Goal: Task Accomplishment & Management: Manage account settings

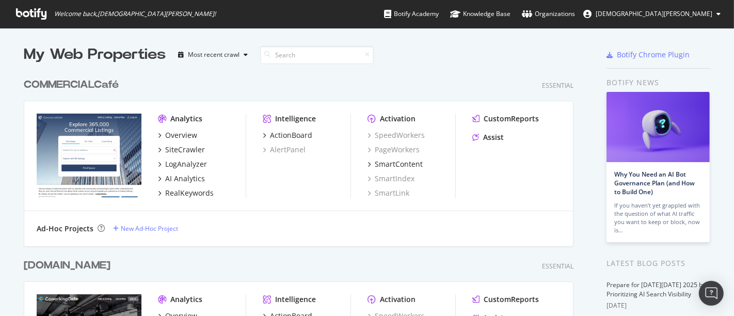
click at [85, 83] on div "COMMERCIALCafé" at bounding box center [71, 84] width 95 height 15
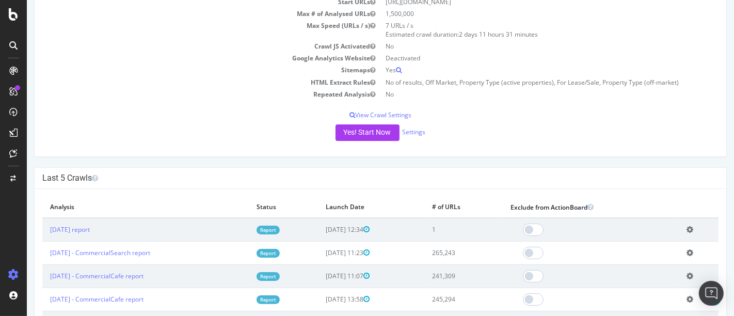
scroll to position [109, 0]
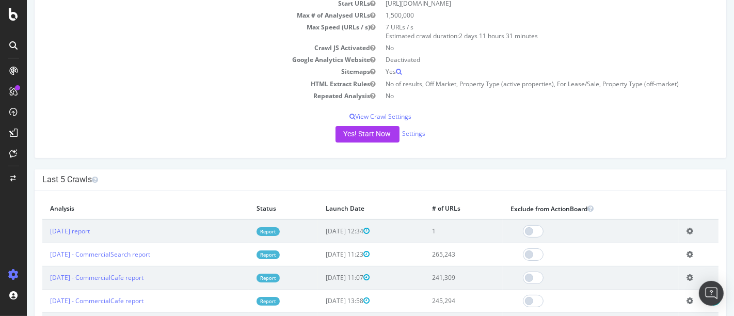
drag, startPoint x: 443, startPoint y: 227, endPoint x: 461, endPoint y: 228, distance: 18.1
click at [461, 228] on td "1" at bounding box center [463, 231] width 78 height 24
click at [89, 233] on link "2025 Oct. 8th report" at bounding box center [70, 231] width 40 height 9
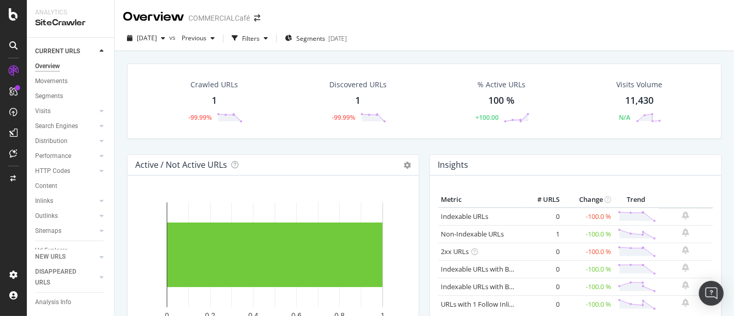
click at [355, 98] on div "1" at bounding box center [357, 100] width 5 height 13
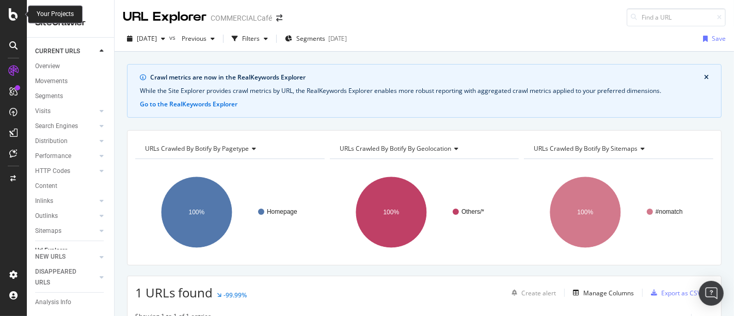
click at [13, 13] on icon at bounding box center [13, 14] width 9 height 12
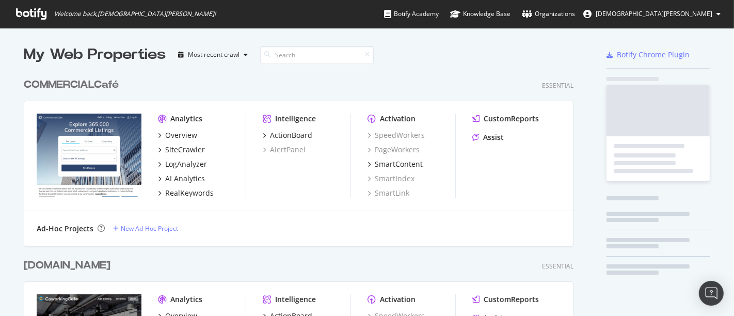
scroll to position [307, 716]
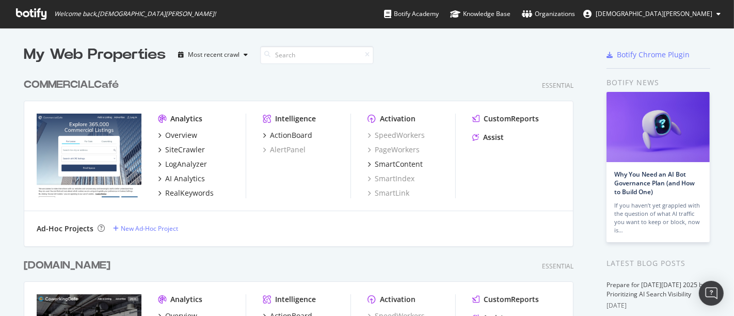
click at [85, 80] on div "COMMERCIALCafé" at bounding box center [71, 84] width 95 height 15
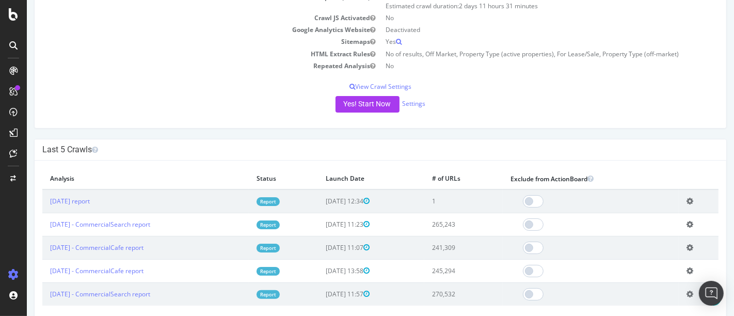
scroll to position [140, 0]
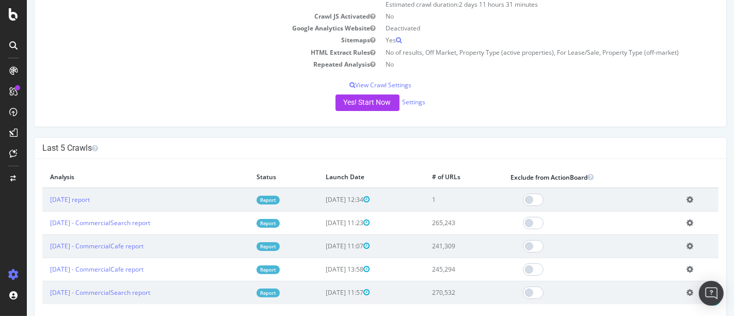
click at [686, 198] on icon at bounding box center [689, 200] width 7 height 8
click at [629, 230] on link "Delete analysis" at bounding box center [651, 229] width 83 height 14
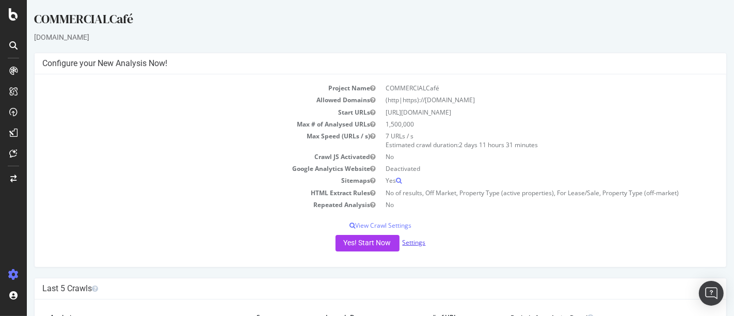
click at [408, 240] on link "Settings" at bounding box center [413, 242] width 23 height 9
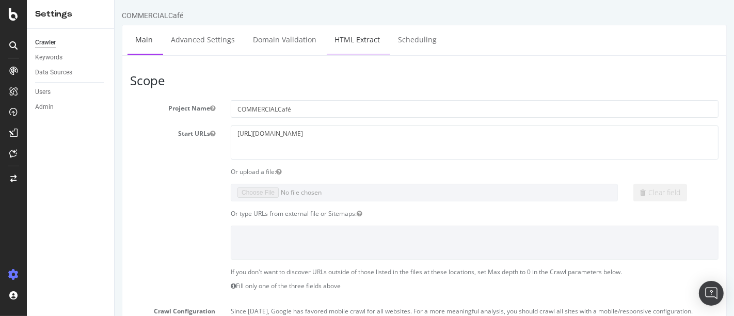
click at [357, 46] on link "HTML Extract" at bounding box center [356, 39] width 61 height 28
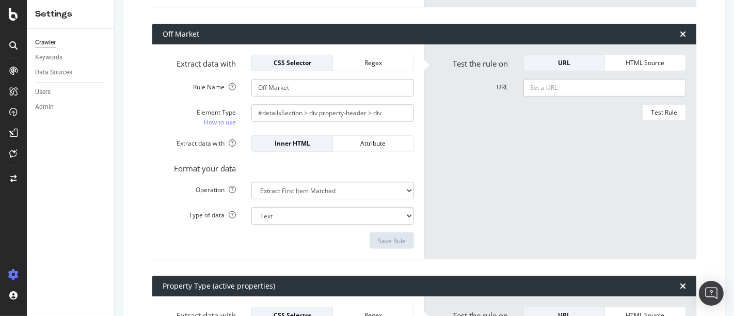
scroll to position [402, 0]
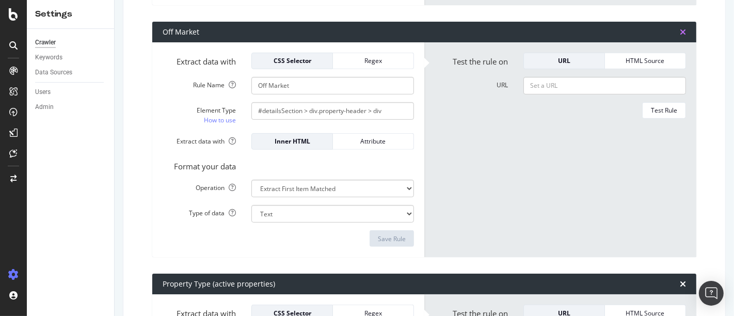
click at [680, 32] on icon "times" at bounding box center [683, 32] width 6 height 8
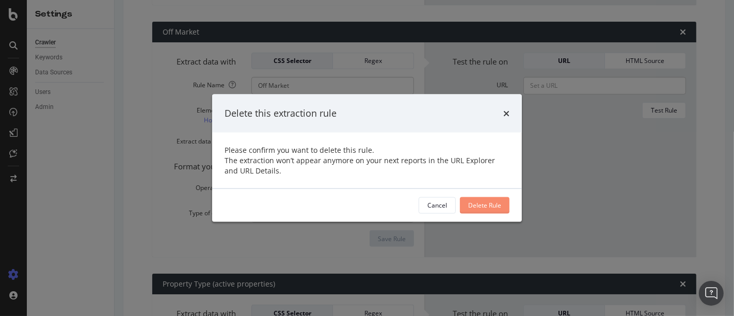
click at [486, 212] on div "Delete Rule" at bounding box center [484, 204] width 33 height 15
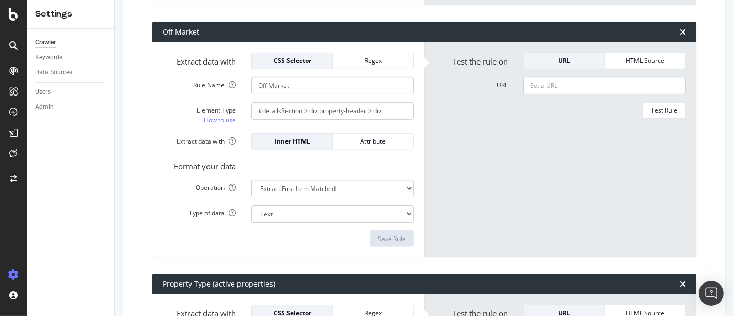
type input "Property Type (active properties)"
type input "#mainContent > div > div:nth-child(4) > div:nth-child(1) > div.inner > section.…"
type input "For Lease/Sale"
type input "#mainContent > div > div:nth-child(4) > div:nth-child(1) > div.inner > section.…"
type input "Property Type (off-market)"
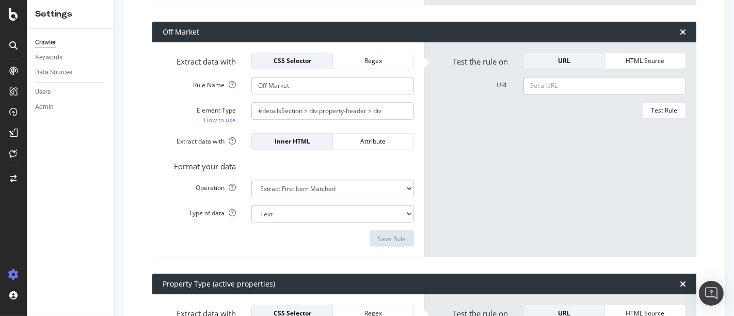
type input "#mainContent > div > div:nth-child(4) > div:nth-child(1) > div.inner > section.…"
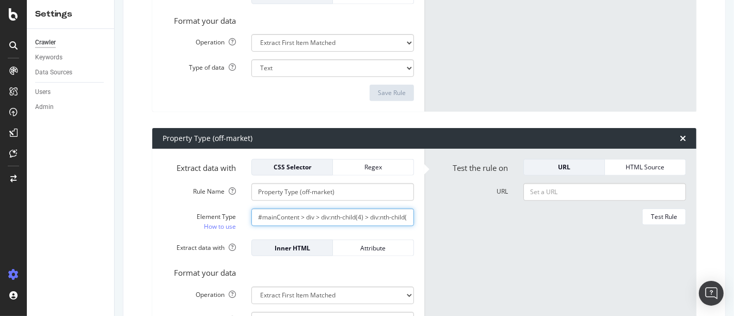
scroll to position [0, 318]
drag, startPoint x: 352, startPoint y: 215, endPoint x: 440, endPoint y: 220, distance: 88.4
click at [440, 220] on div "Extract data with CSS Selector Regex Rule Name Property Type (off-market) Eleme…" at bounding box center [424, 256] width 544 height 215
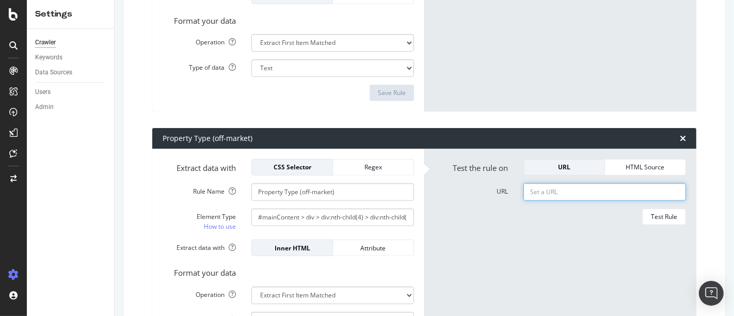
click at [607, 199] on input "URL" at bounding box center [604, 192] width 163 height 18
paste input "[URL][DOMAIN_NAME][US_STATE]"
type input "[URL][DOMAIN_NAME][US_STATE]"
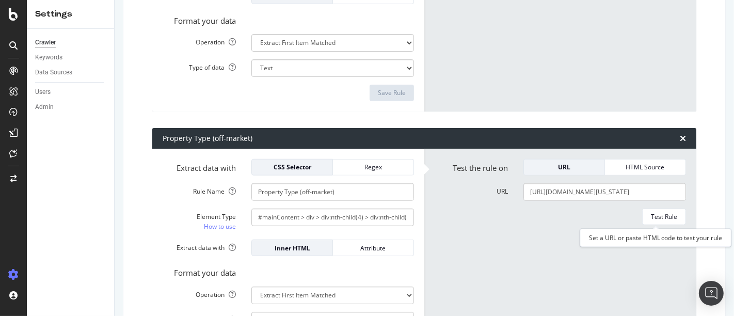
scroll to position [0, 0]
click at [669, 235] on div "Set a URL or paste HTML code to test your rule" at bounding box center [655, 238] width 151 height 18
click at [656, 218] on div "Test Rule" at bounding box center [664, 216] width 26 height 9
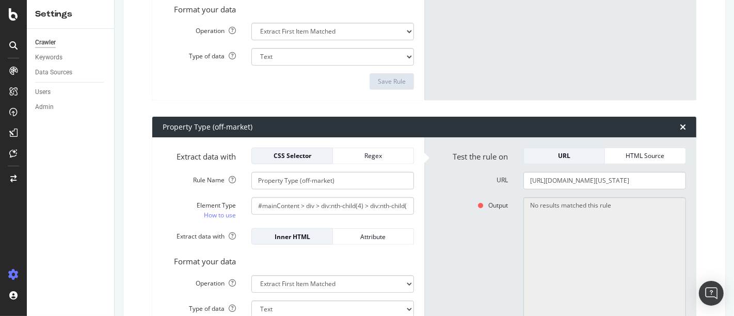
scroll to position [805, 0]
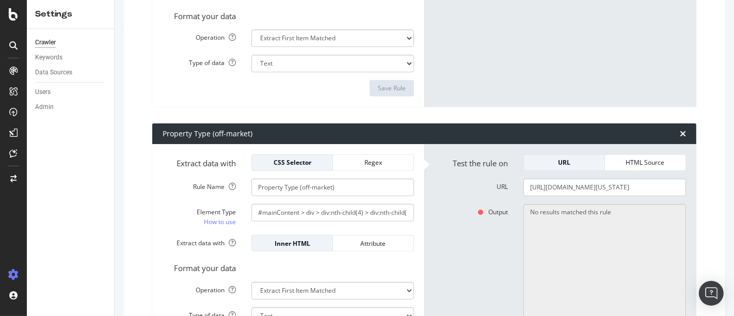
click at [670, 132] on div "Property Type (off-market)" at bounding box center [424, 133] width 544 height 21
click at [680, 132] on icon "times" at bounding box center [683, 134] width 6 height 8
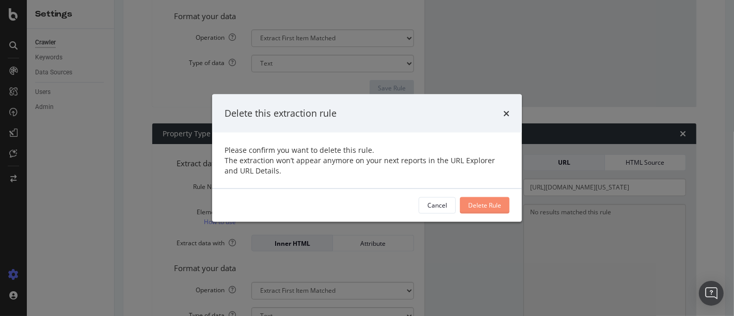
click at [477, 203] on div "Delete Rule" at bounding box center [484, 205] width 33 height 9
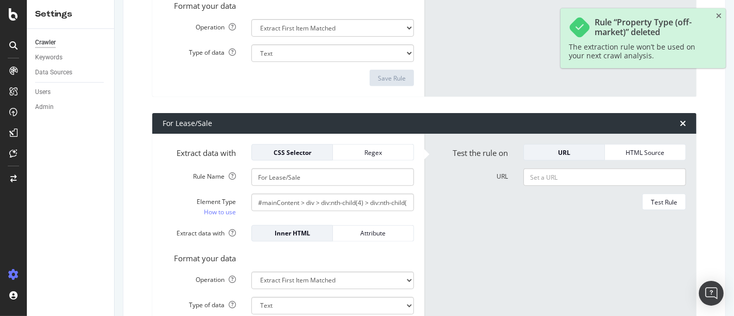
scroll to position [554, 0]
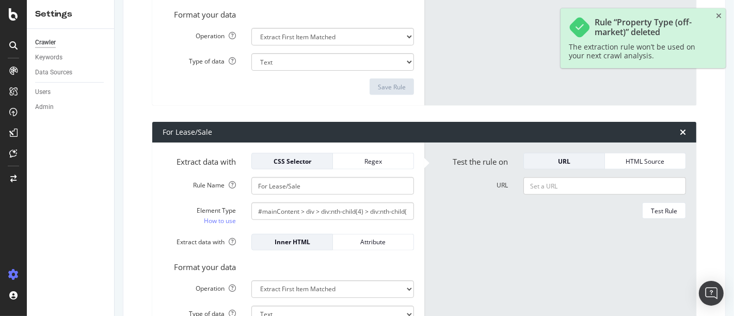
click at [562, 175] on form "Test the rule on URL HTML Source URL Test Rule" at bounding box center [559, 250] width 251 height 195
drag, startPoint x: 562, startPoint y: 175, endPoint x: 570, endPoint y: 184, distance: 12.4
click at [570, 184] on input "URL" at bounding box center [604, 186] width 163 height 18
paste input "[URL][DOMAIN_NAME][US_STATE]"
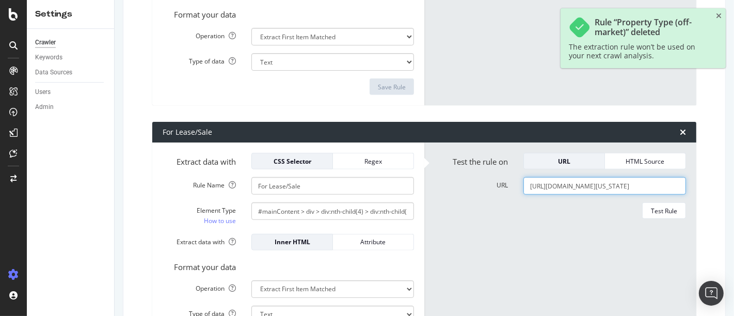
scroll to position [0, 147]
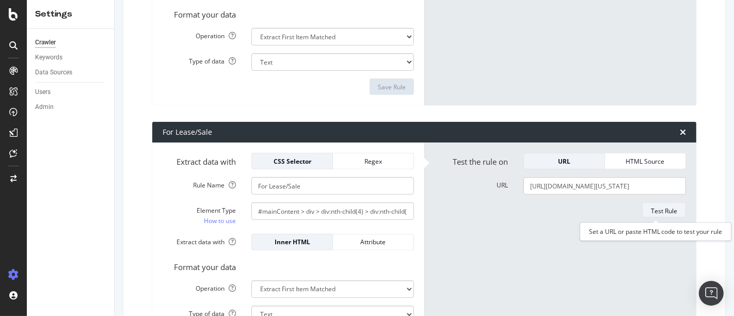
click at [651, 212] on div "Test Rule" at bounding box center [664, 210] width 26 height 9
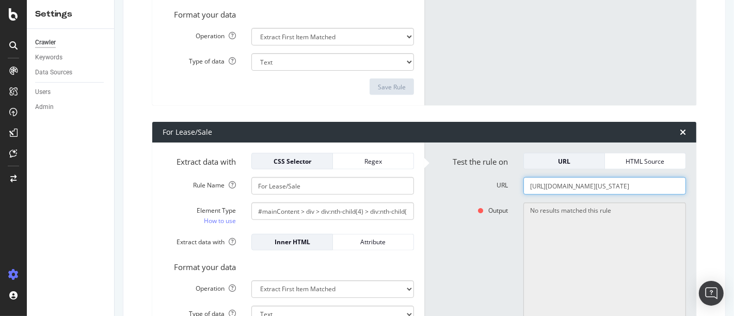
click at [569, 191] on input "[URL][DOMAIN_NAME][US_STATE]" at bounding box center [604, 186] width 163 height 18
paste input "[DOMAIN_NAME][URL][PERSON_NAME]"
type input "[URL][DOMAIN_NAME]"
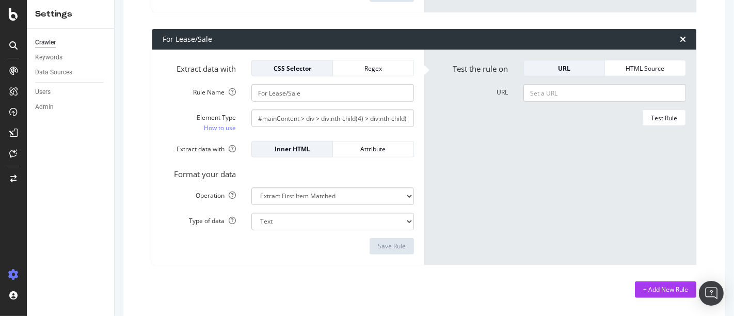
scroll to position [620, 0]
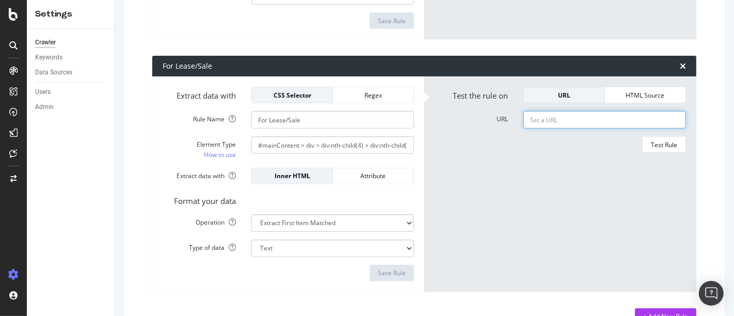
click at [548, 115] on input "URL" at bounding box center [604, 120] width 163 height 18
paste input "[URL][DOMAIN_NAME]"
type input "https://www.commercialcafe.com/commercial-property/us/ca/culver-city/10121-jeff…"
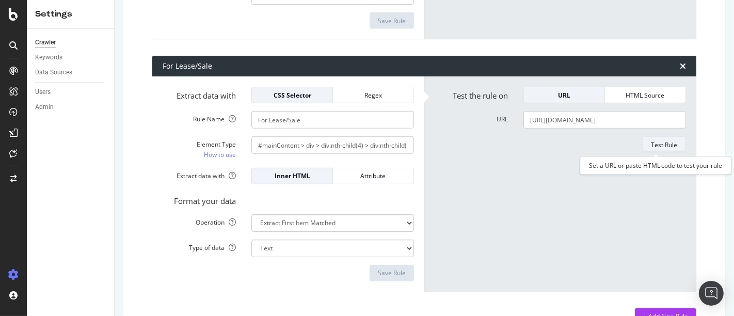
scroll to position [0, 0]
click at [665, 147] on div "Test Rule" at bounding box center [664, 144] width 26 height 9
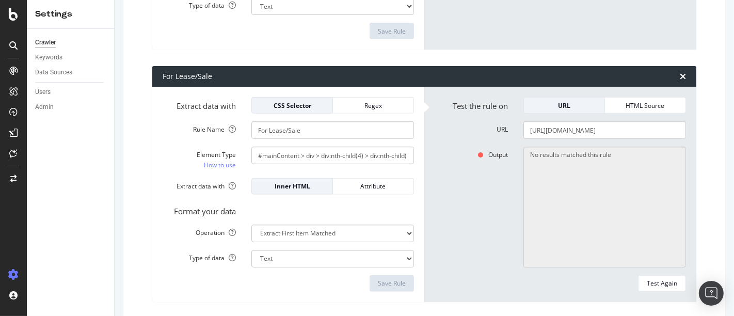
scroll to position [611, 0]
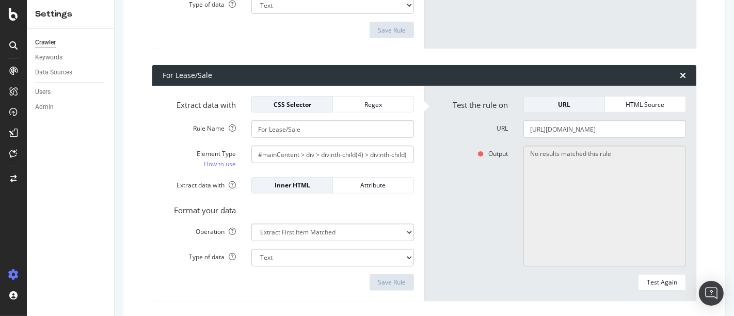
drag, startPoint x: 333, startPoint y: 144, endPoint x: 319, endPoint y: 153, distance: 16.2
click at [319, 153] on form "Extract data with CSS Selector Regex Rule Name For Lease/Sale Element Type How …" at bounding box center [288, 193] width 251 height 195
drag, startPoint x: 319, startPoint y: 153, endPoint x: 422, endPoint y: 161, distance: 103.0
click at [422, 161] on div "Extract data with CSS Selector Regex Rule Name For Lease/Sale Element Type How …" at bounding box center [424, 193] width 544 height 215
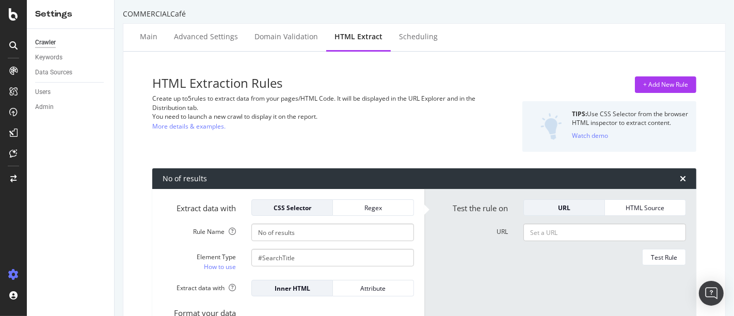
scroll to position [0, 0]
